Goal: Find specific page/section: Find specific page/section

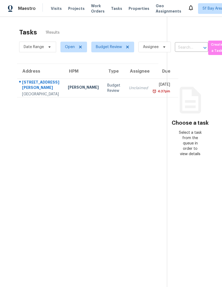
click at [34, 91] on div "2833 Whitney Dr" at bounding box center [40, 85] width 37 height 12
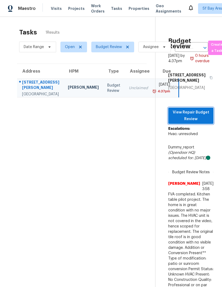
click at [196, 113] on span "View Repair Budget Review" at bounding box center [191, 115] width 37 height 13
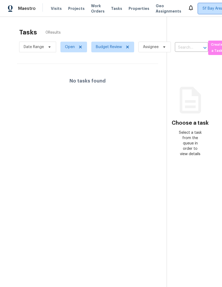
click at [203, 6] on span "Sf Bay Area + 2" at bounding box center [216, 8] width 27 height 5
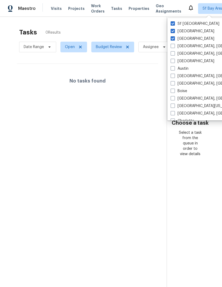
click at [173, 32] on span at bounding box center [173, 31] width 4 height 4
click at [173, 32] on input "[GEOGRAPHIC_DATA]" at bounding box center [172, 30] width 3 height 3
checkbox input "false"
click at [174, 36] on span at bounding box center [173, 38] width 4 height 4
click at [174, 36] on input "[GEOGRAPHIC_DATA]" at bounding box center [172, 37] width 3 height 3
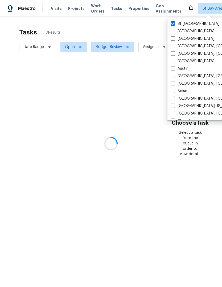
checkbox input "false"
click at [56, 10] on div at bounding box center [111, 143] width 222 height 287
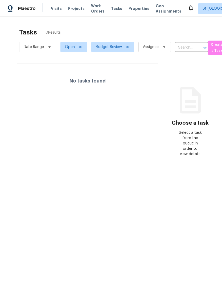
click at [56, 10] on span "Visits" at bounding box center [56, 8] width 11 height 5
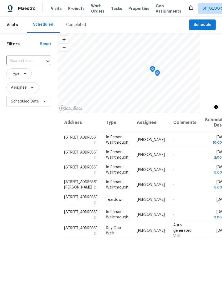
click at [98, 9] on span "Work Orders" at bounding box center [98, 8] width 14 height 11
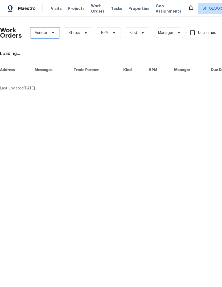
click at [41, 34] on span "Vendor" at bounding box center [41, 32] width 13 height 5
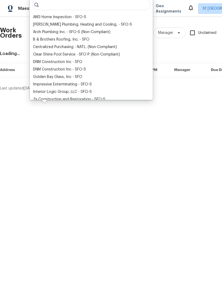
click at [39, 60] on div "DNM Construction Inc - SFO" at bounding box center [57, 61] width 49 height 5
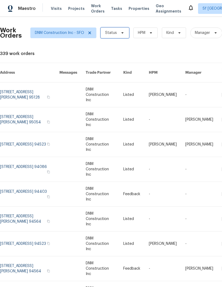
click at [117, 33] on span "Status" at bounding box center [115, 32] width 29 height 11
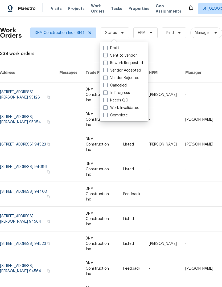
click at [123, 117] on label "Complete" at bounding box center [115, 115] width 25 height 5
click at [107, 116] on input "Complete" at bounding box center [104, 114] width 3 height 3
checkbox input "true"
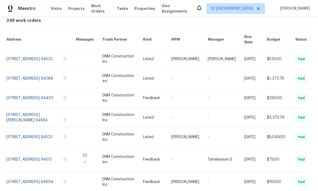
scroll to position [35, 4]
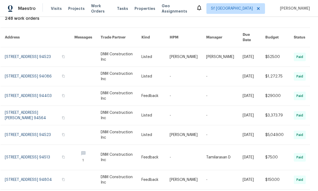
click at [38, 86] on link at bounding box center [40, 95] width 70 height 19
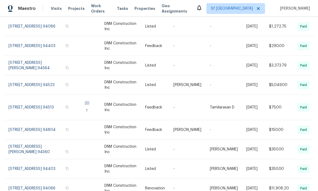
scroll to position [20, 0]
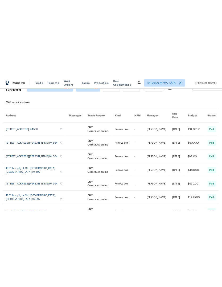
scroll to position [0, 0]
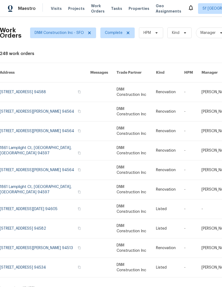
click at [91, 7] on span "Work Orders" at bounding box center [98, 8] width 14 height 11
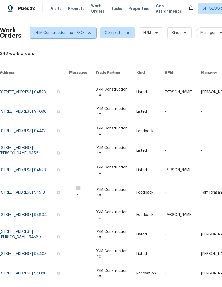
click at [43, 33] on span "DNM Construction Inc - SFO" at bounding box center [59, 32] width 49 height 5
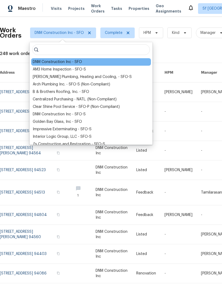
click at [36, 67] on div "AM3 Home Inspection - SFO-S" at bounding box center [59, 69] width 53 height 5
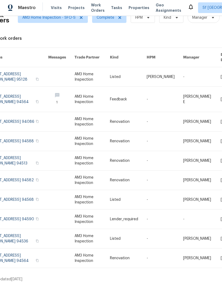
scroll to position [0, 13]
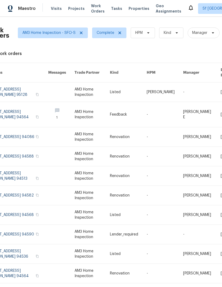
click at [55, 8] on span "Visits" at bounding box center [56, 8] width 11 height 5
